Goal: Navigation & Orientation: Go to known website

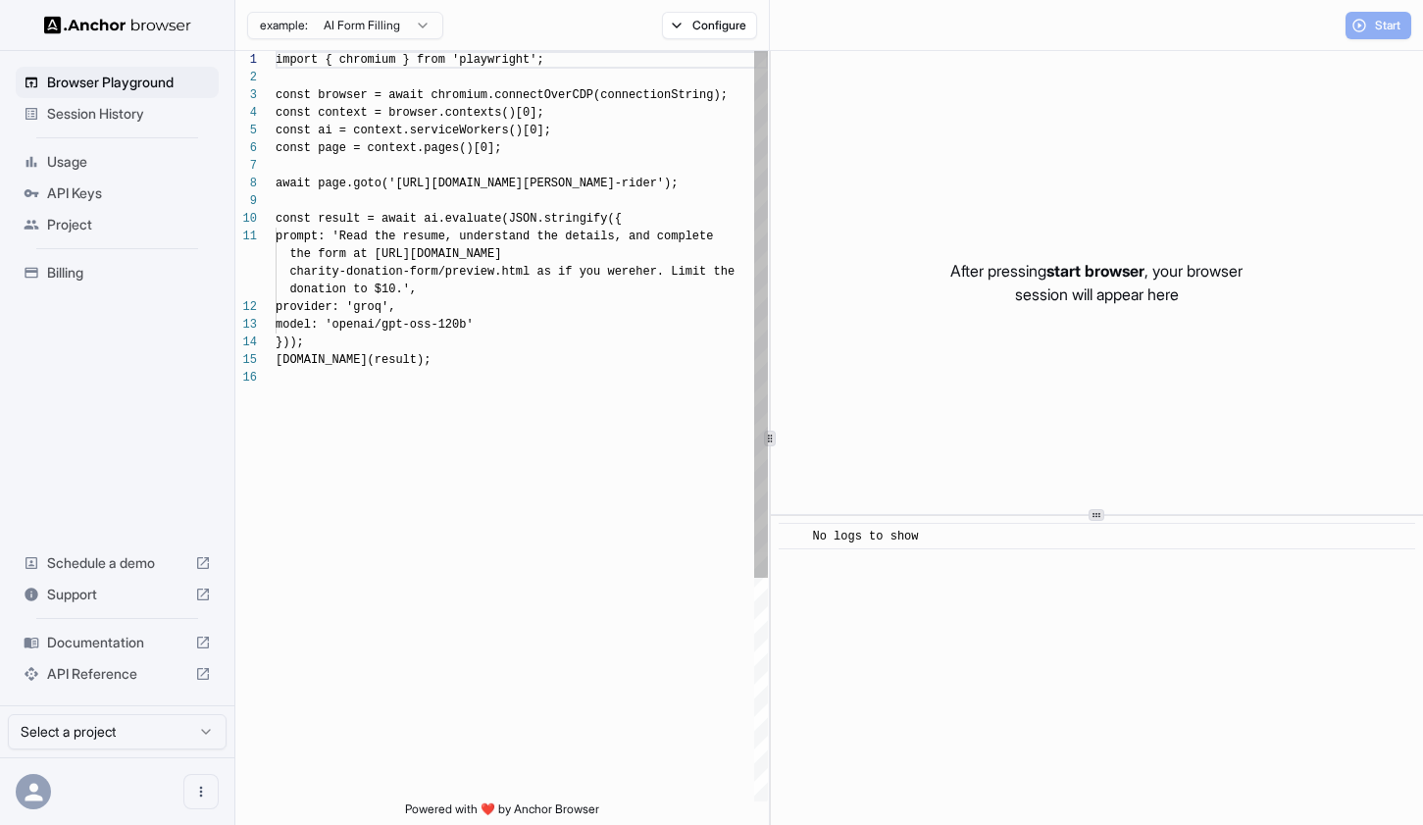
scroll to position [177, 0]
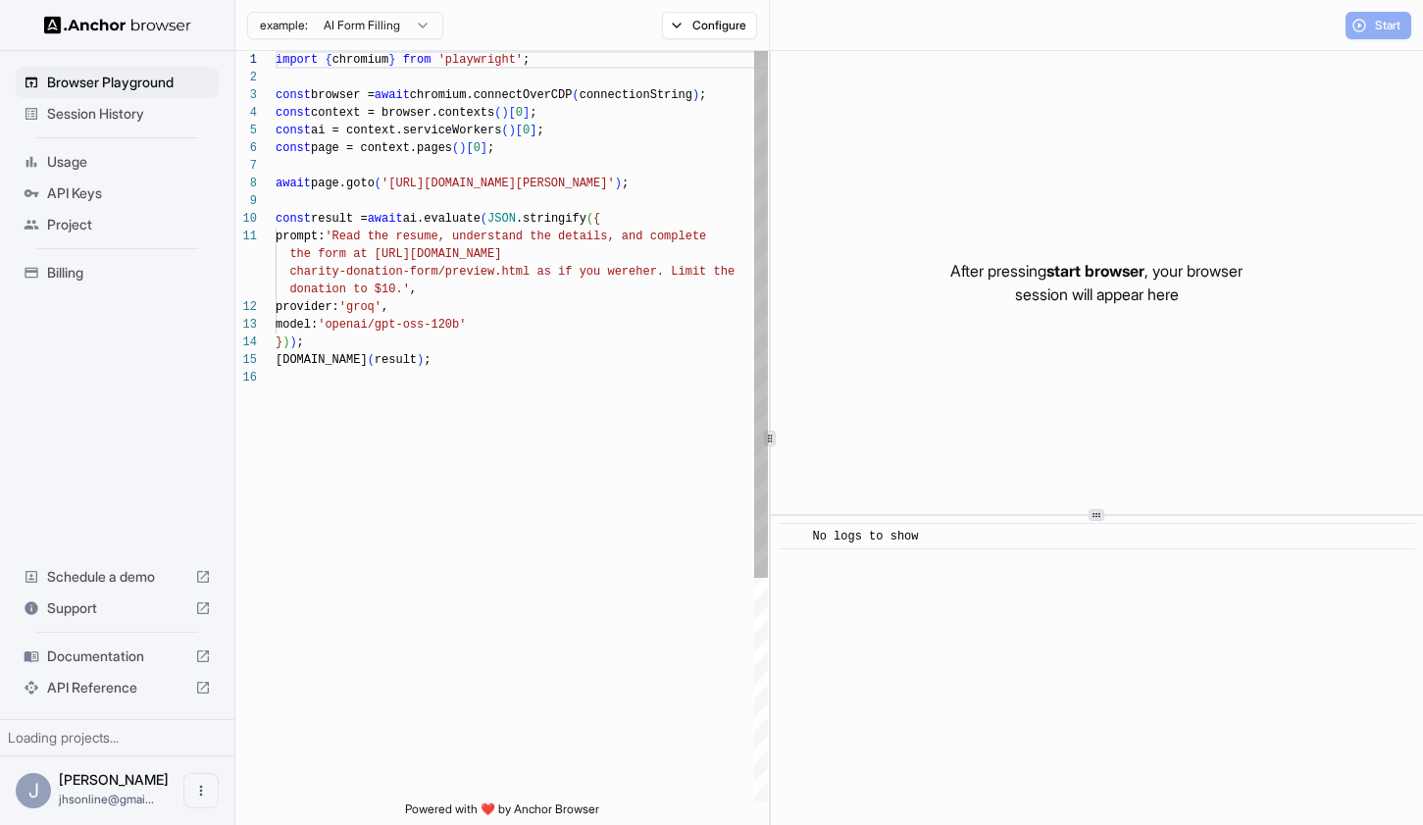
scroll to position [177, 0]
